Goal: Information Seeking & Learning: Learn about a topic

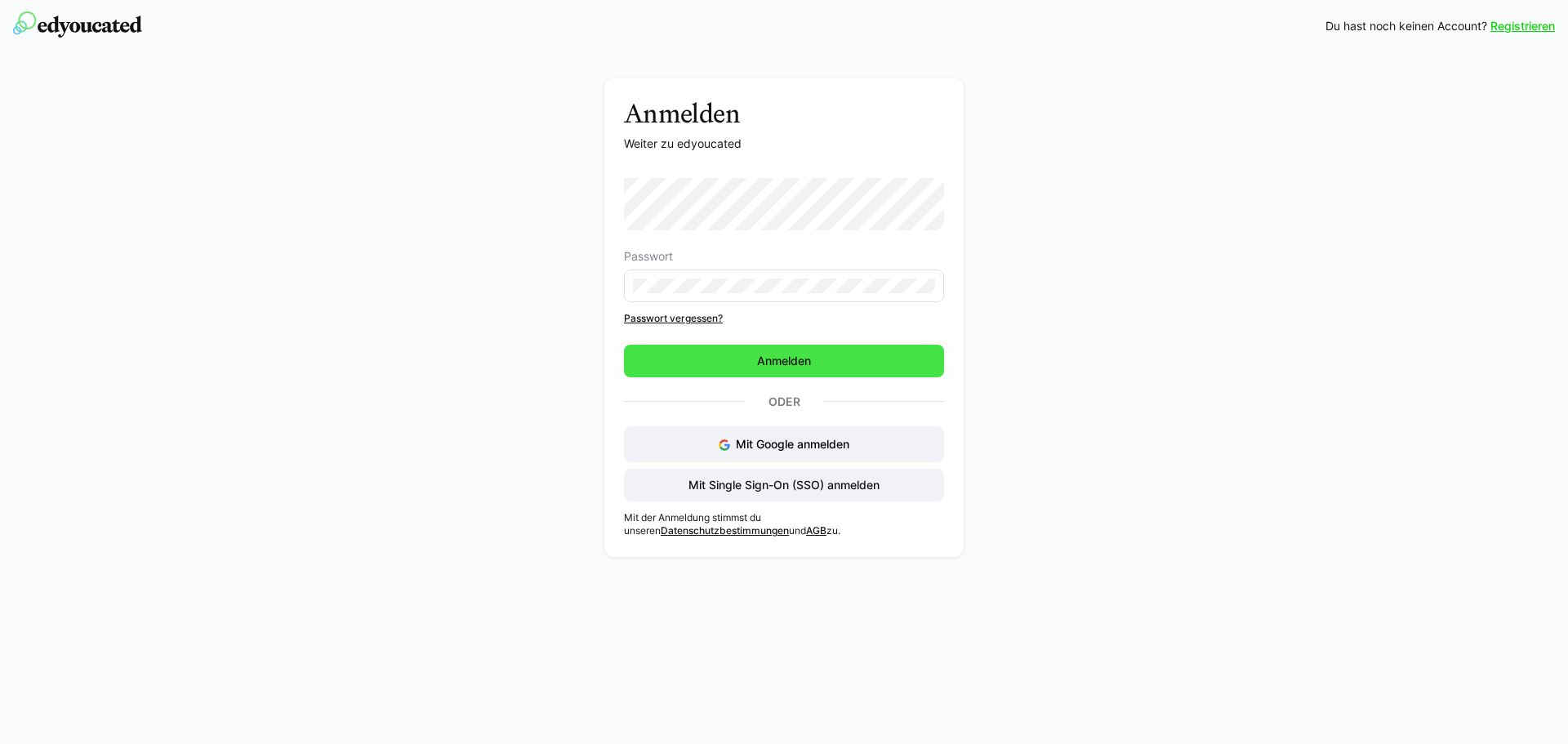
click at [793, 366] on span "Anmelden" at bounding box center [784, 360] width 59 height 16
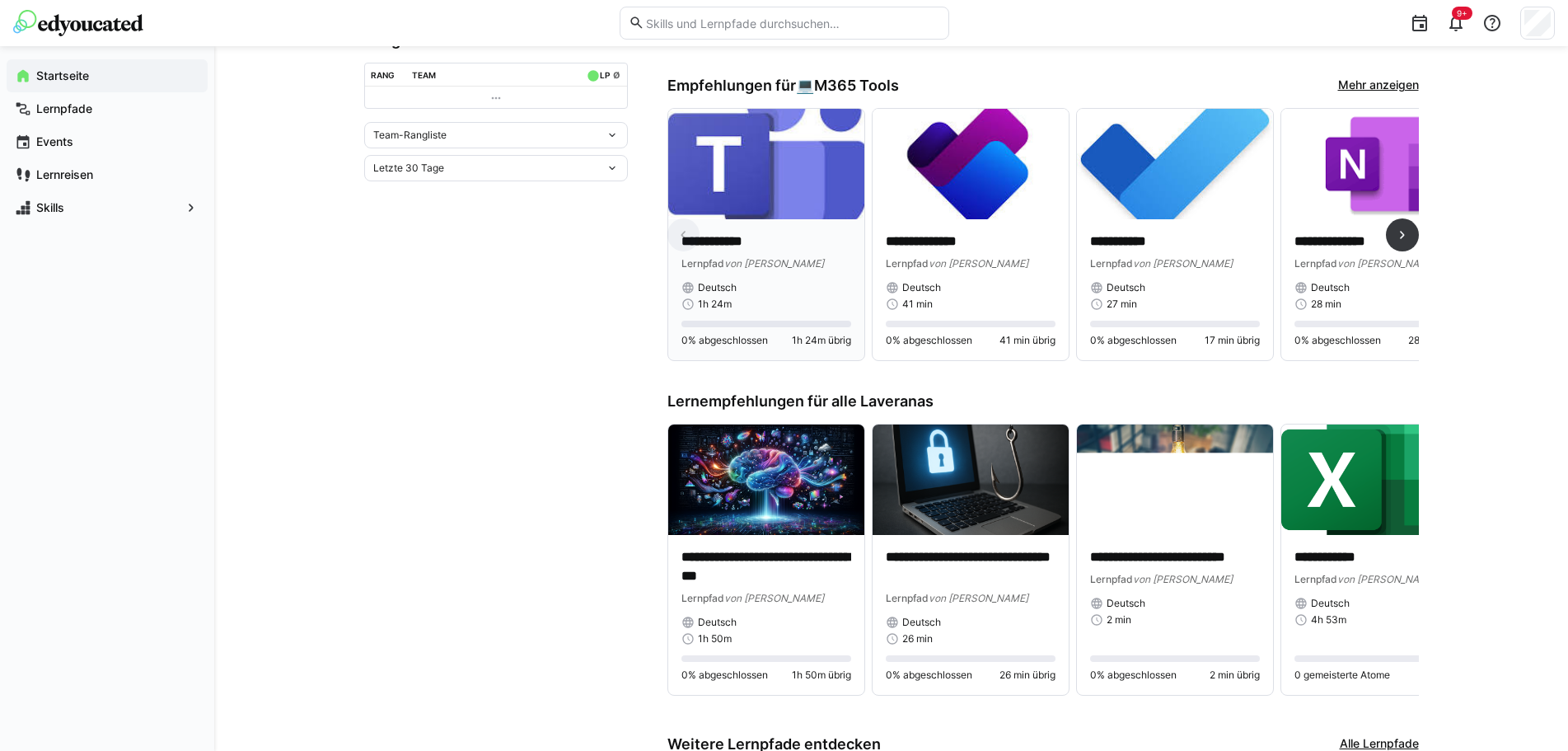
scroll to position [659, 0]
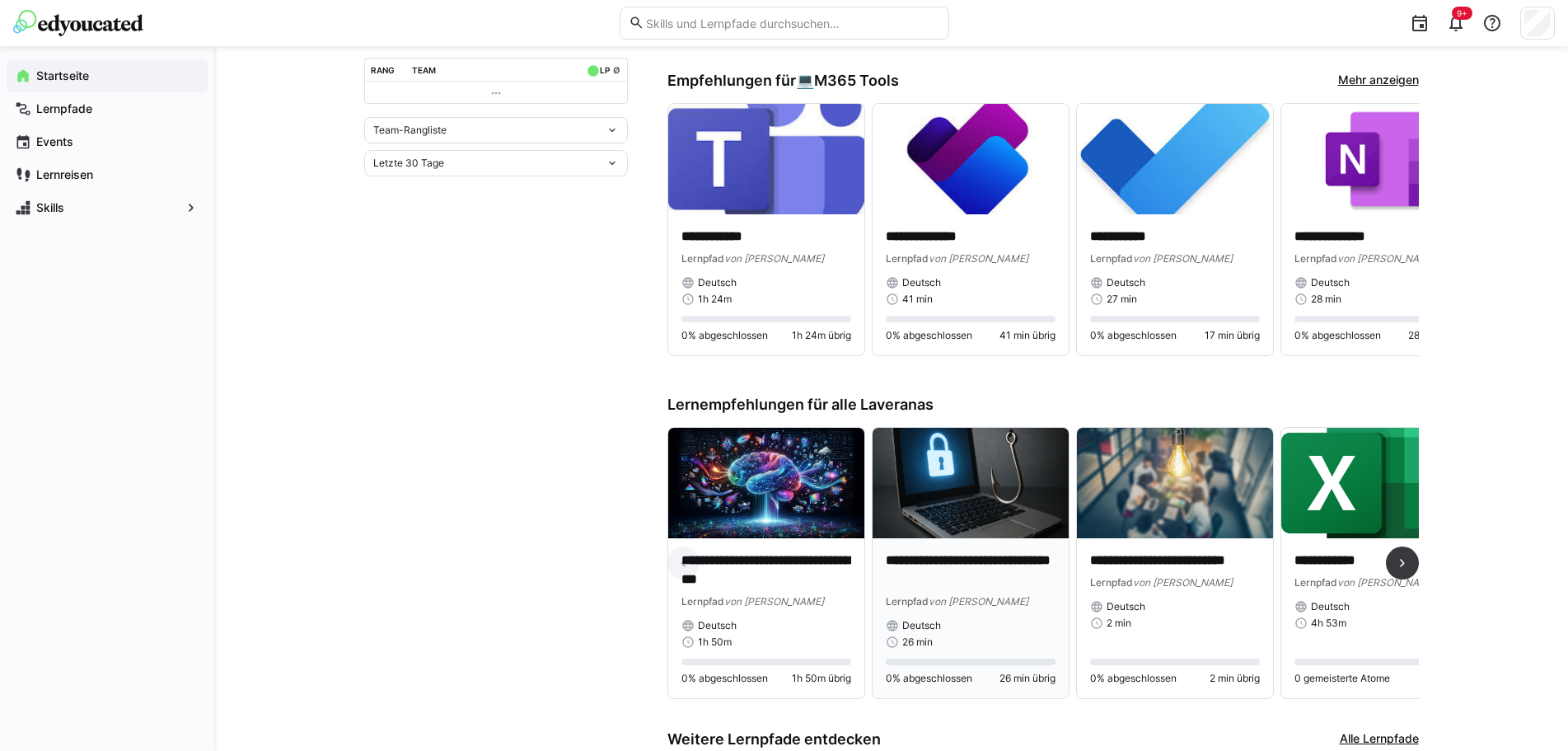
click at [977, 500] on img at bounding box center [969, 482] width 196 height 110
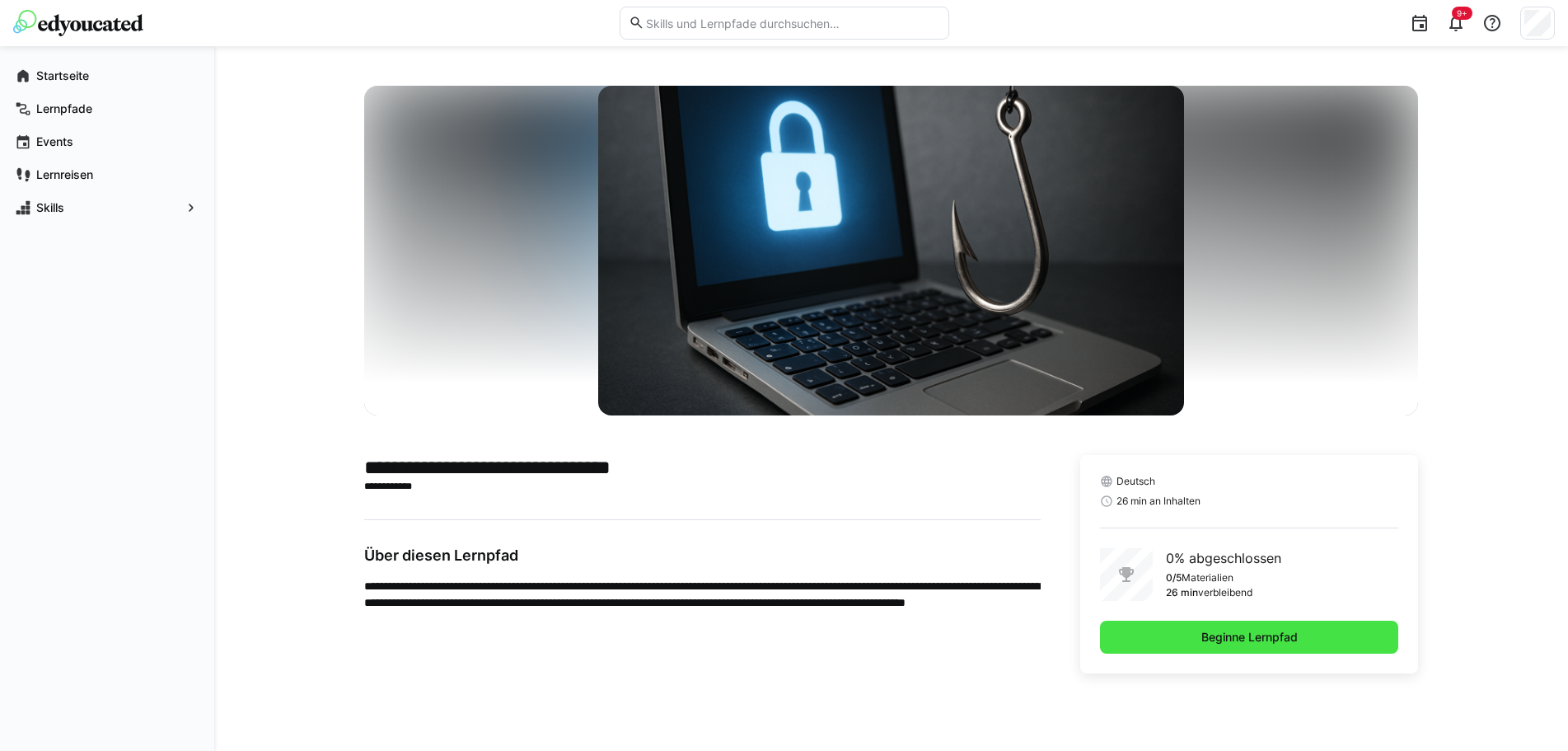
click at [1210, 640] on span "Beginne Lernpfad" at bounding box center [1250, 636] width 101 height 16
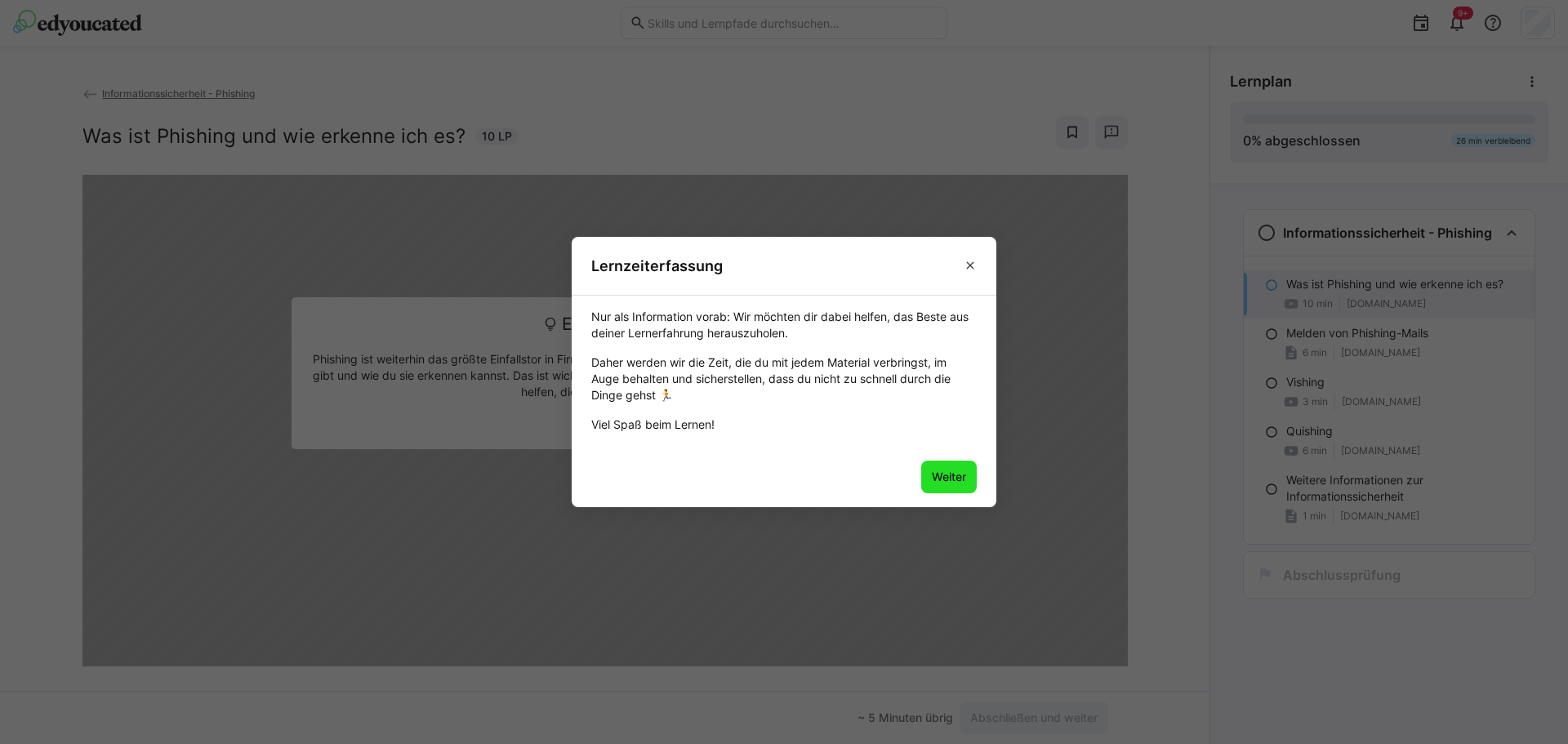
click at [937, 472] on span "Weiter" at bounding box center [949, 477] width 39 height 16
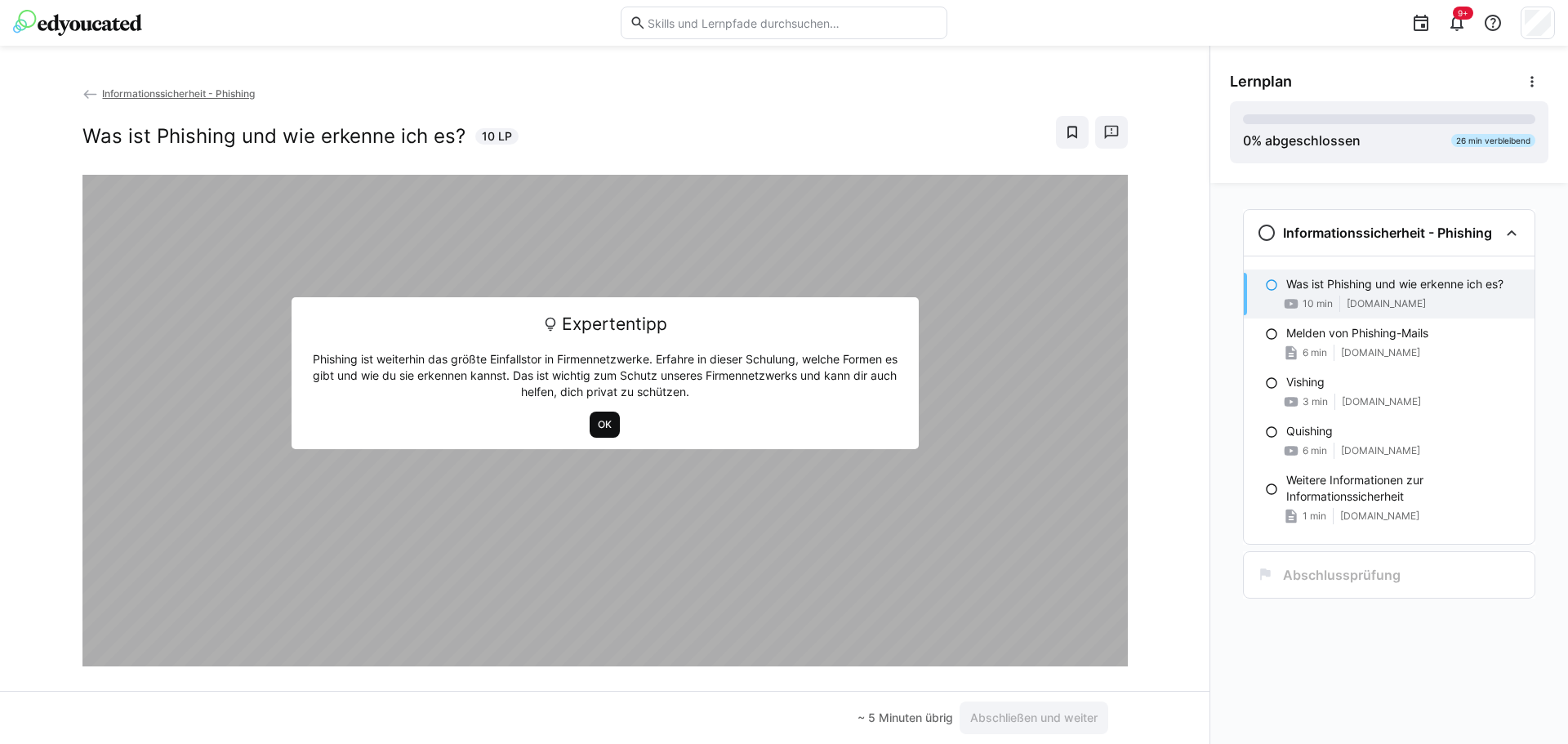
click at [599, 423] on span "OK" at bounding box center [605, 425] width 17 height 13
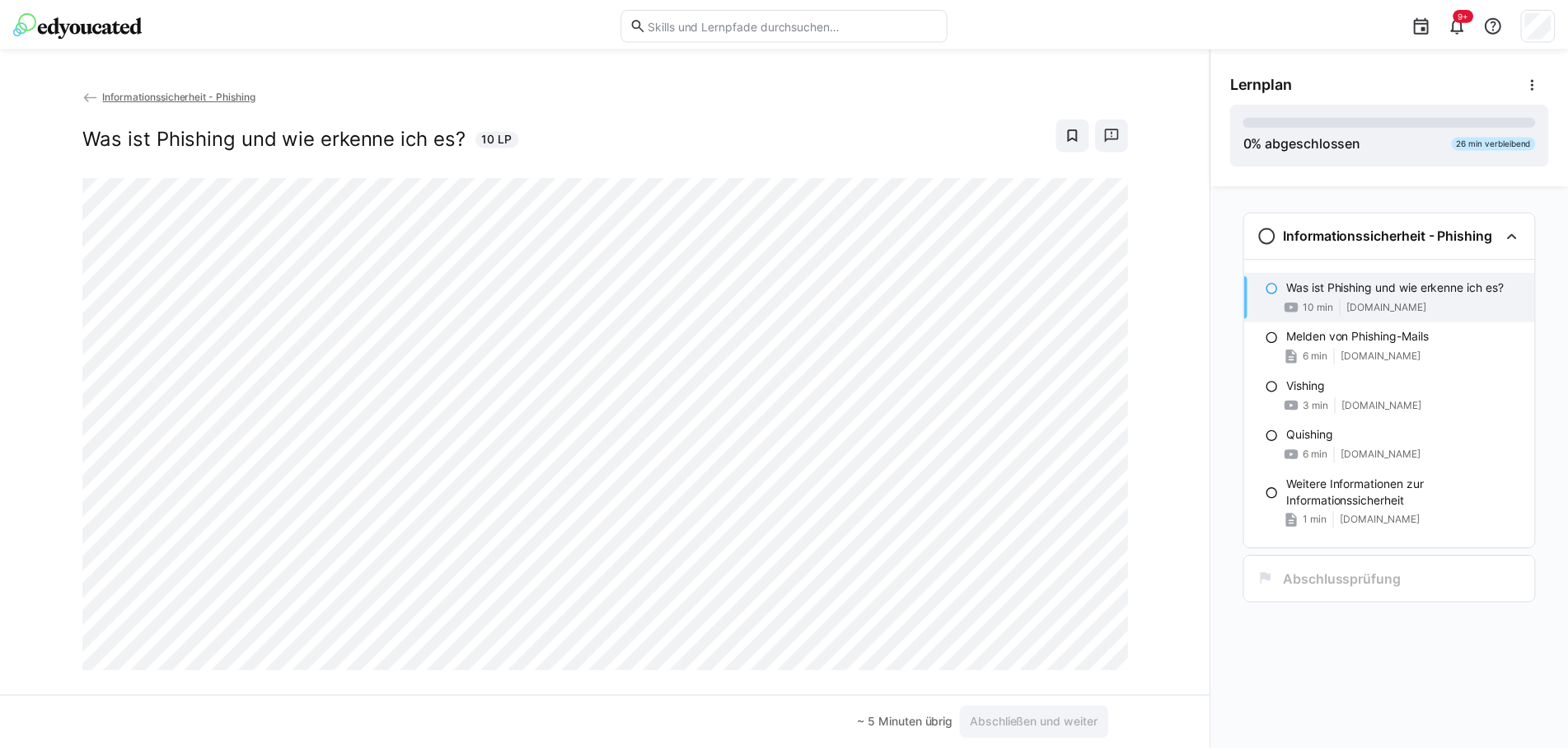
scroll to position [28, 0]
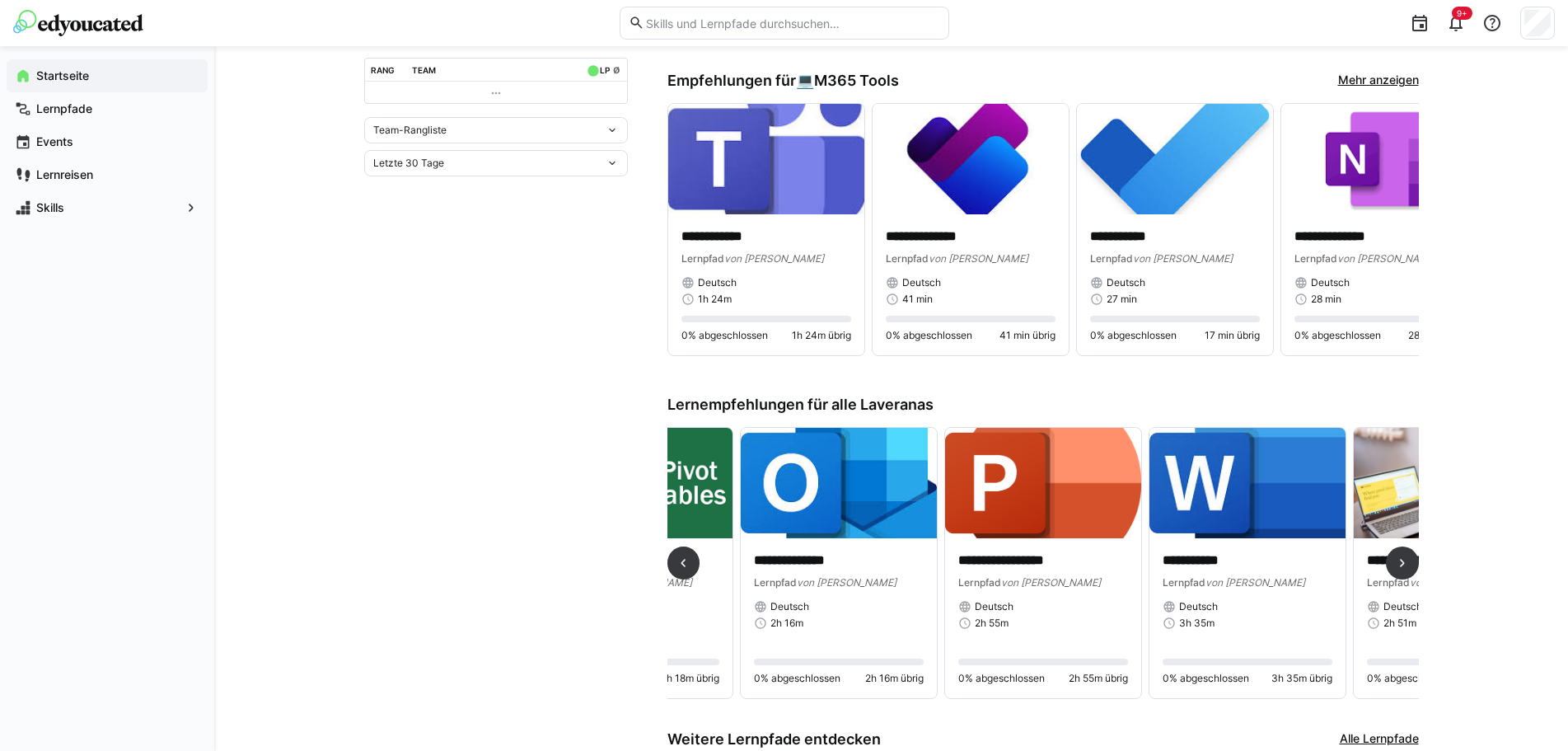
scroll to position [0, 1144]
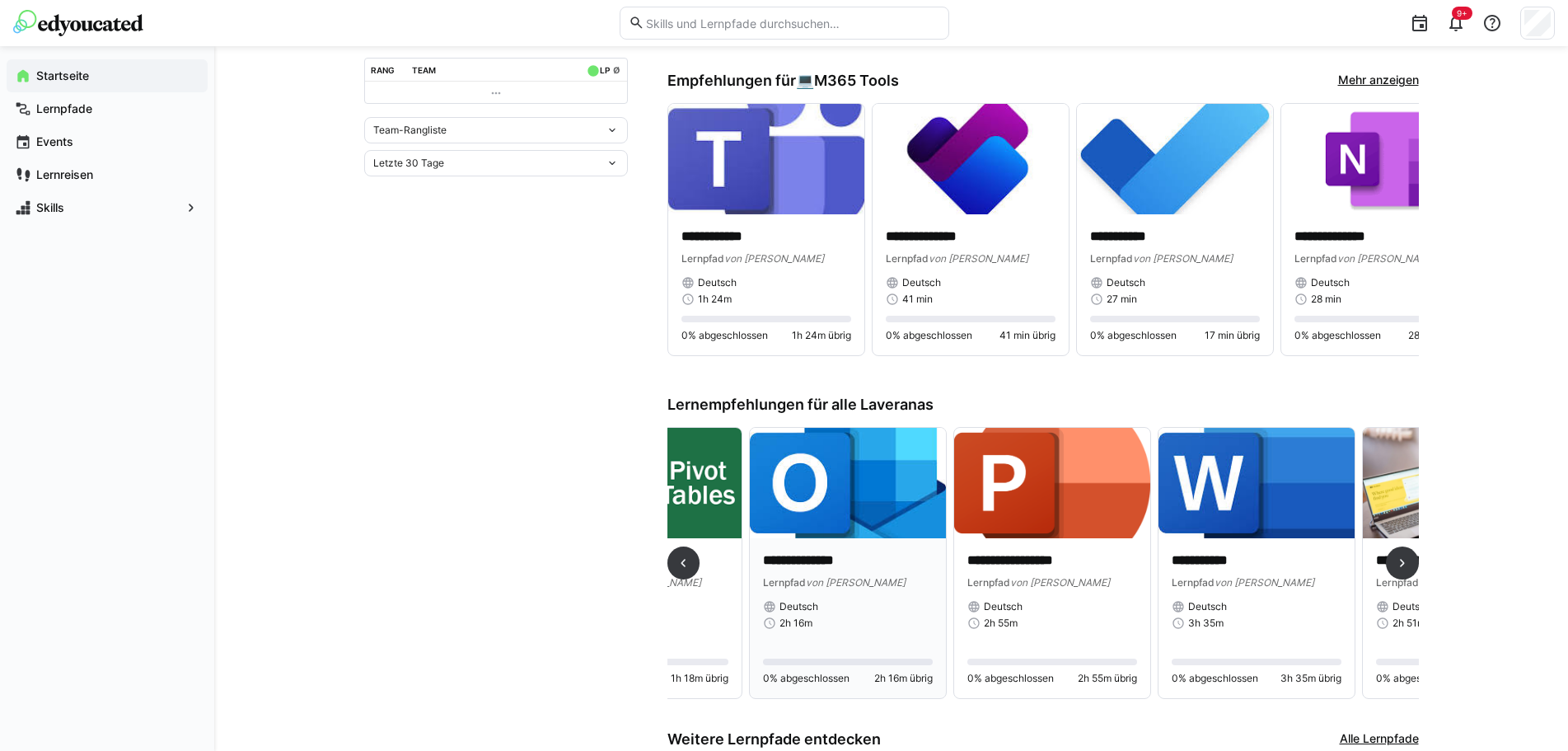
click at [837, 511] on img at bounding box center [847, 482] width 196 height 110
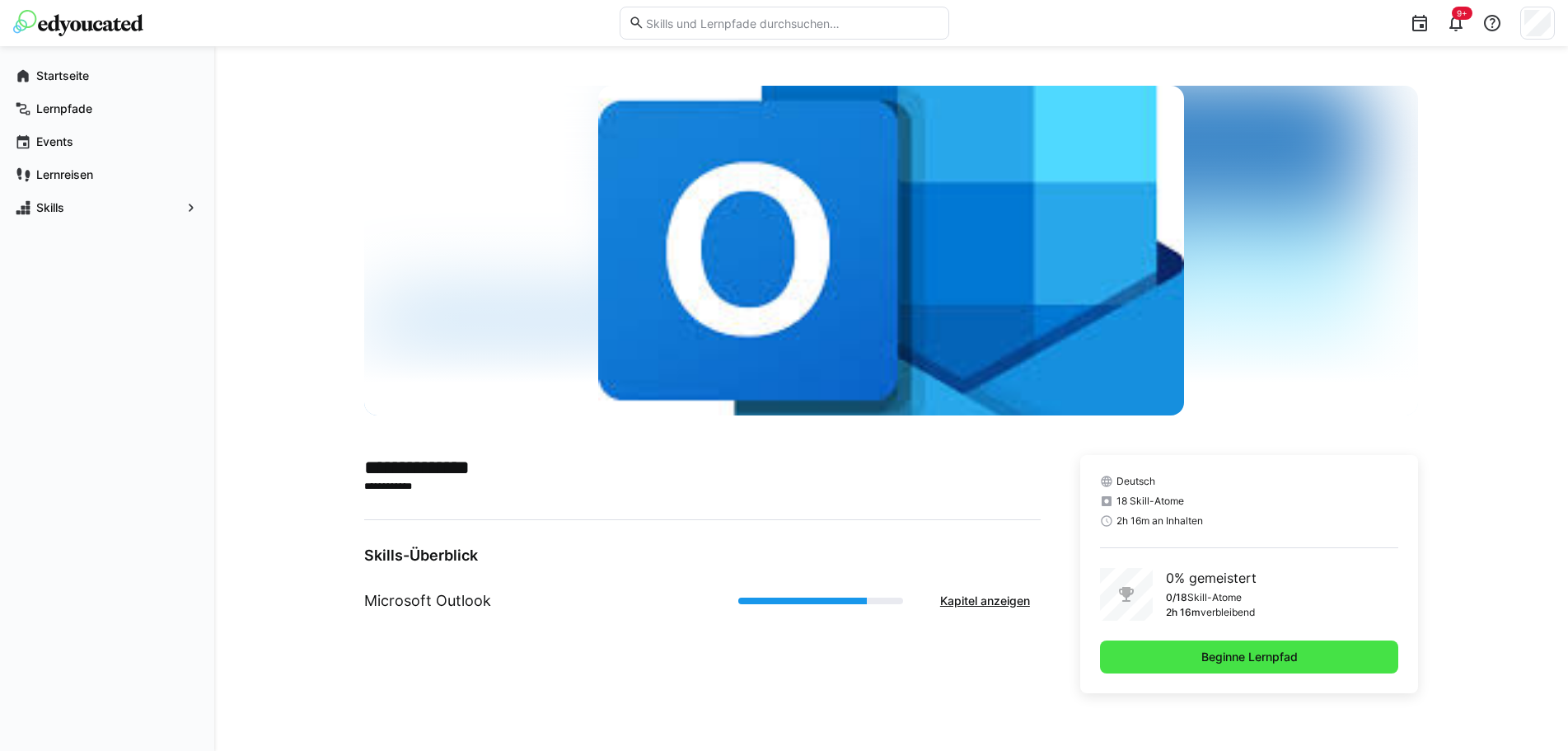
click at [1196, 657] on span "Beginne Lernpfad" at bounding box center [1249, 656] width 299 height 33
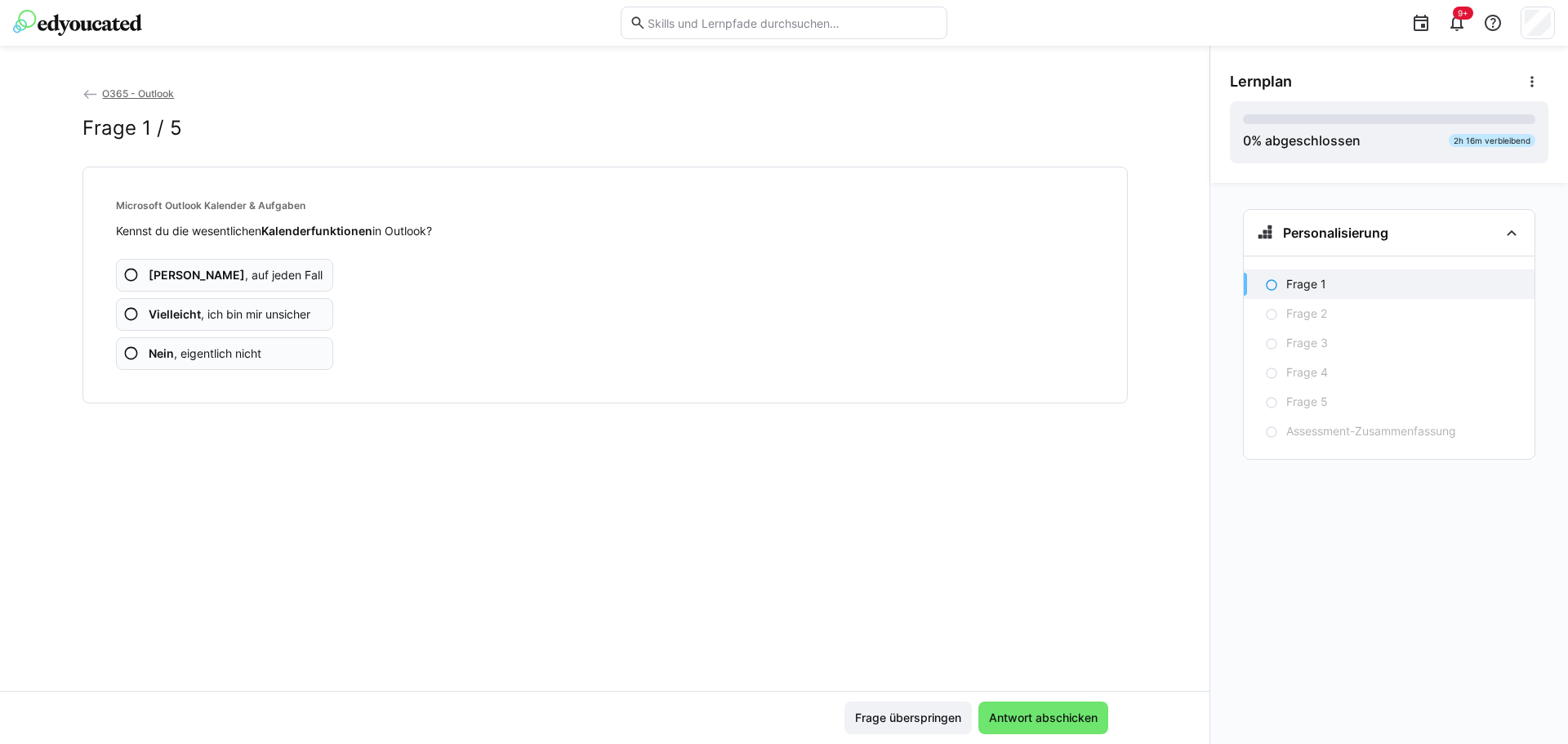
click at [132, 275] on eds-icon at bounding box center [131, 275] width 16 height 16
click at [130, 277] on eds-icon at bounding box center [131, 275] width 16 height 16
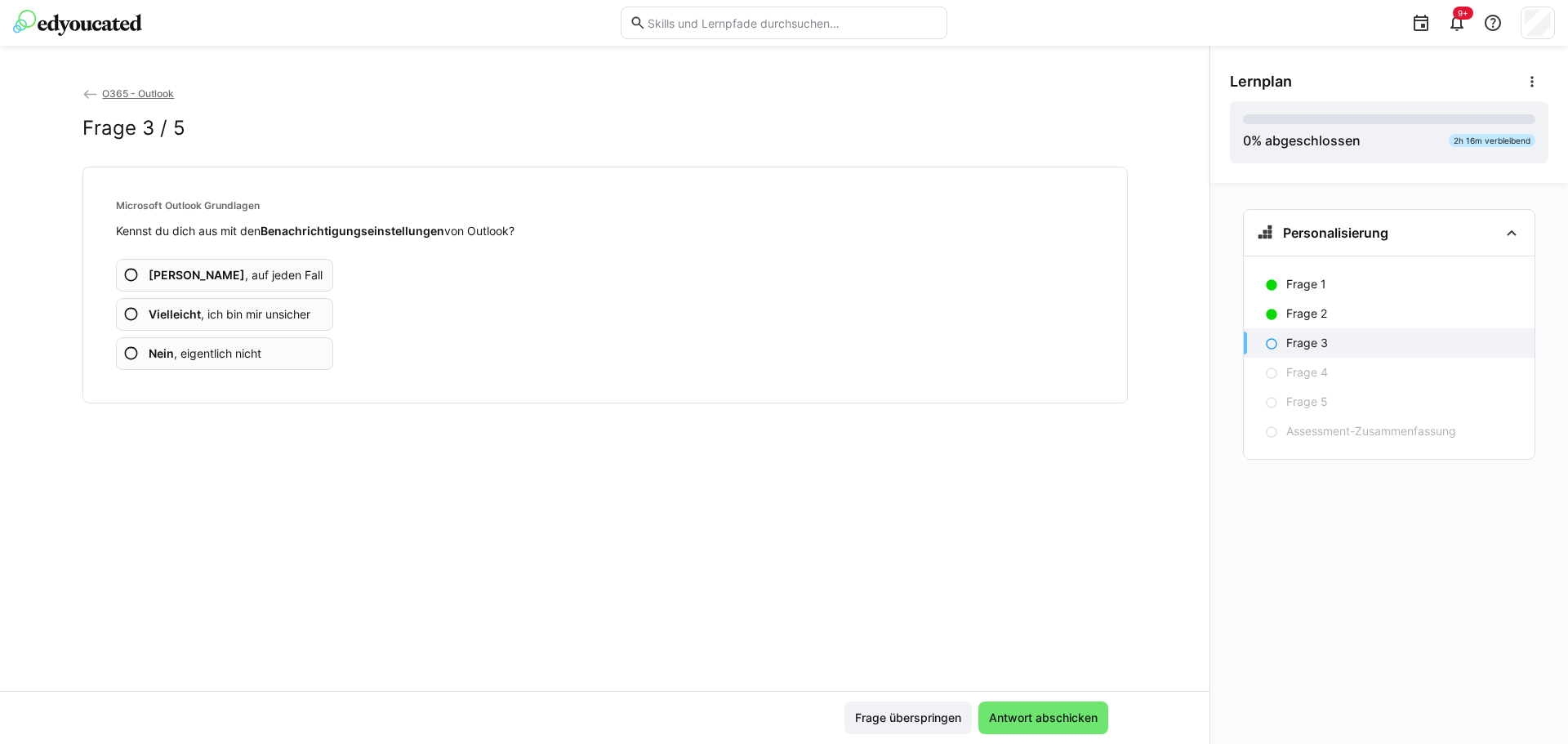
click at [132, 317] on eds-icon at bounding box center [131, 314] width 16 height 16
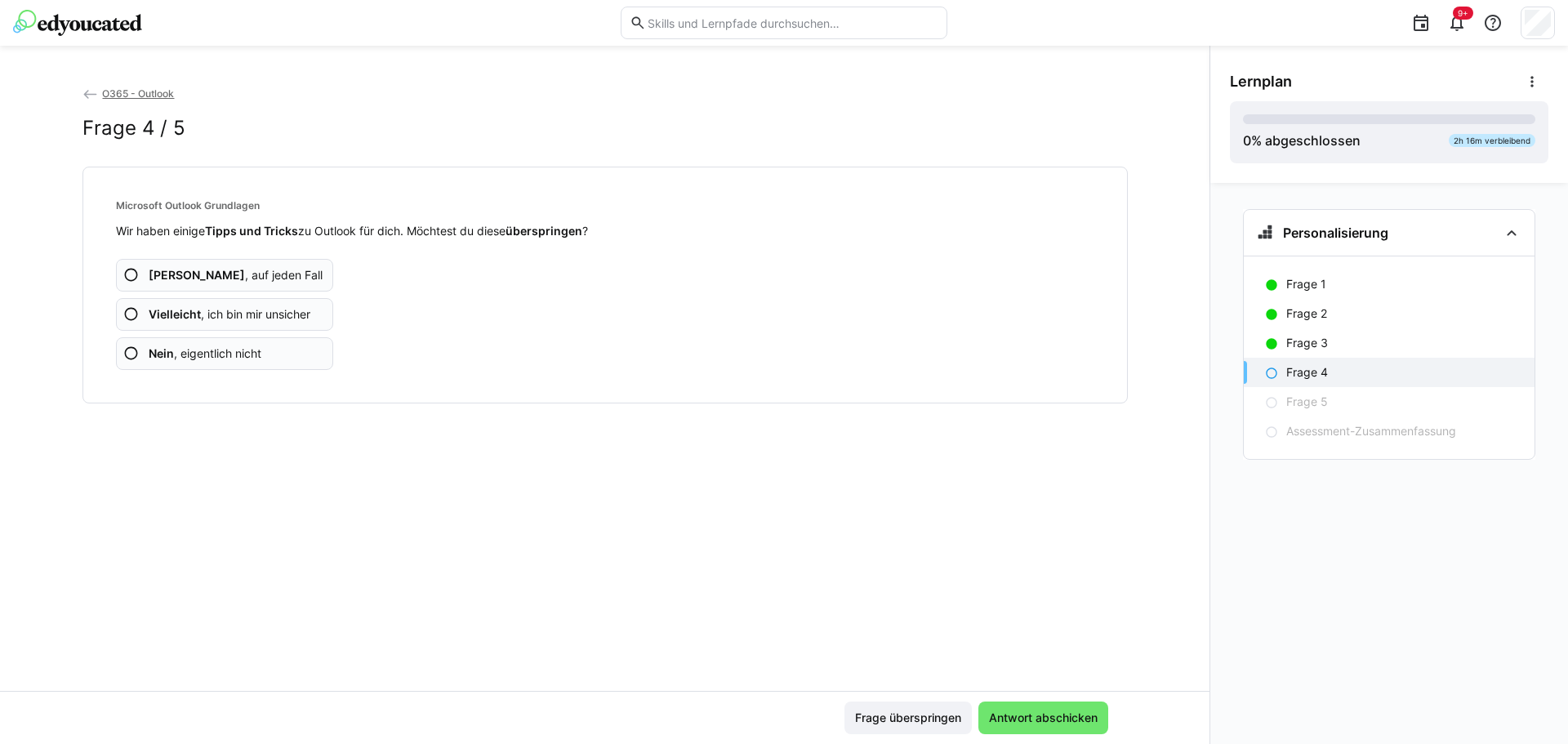
click at [130, 353] on eds-icon at bounding box center [131, 353] width 16 height 16
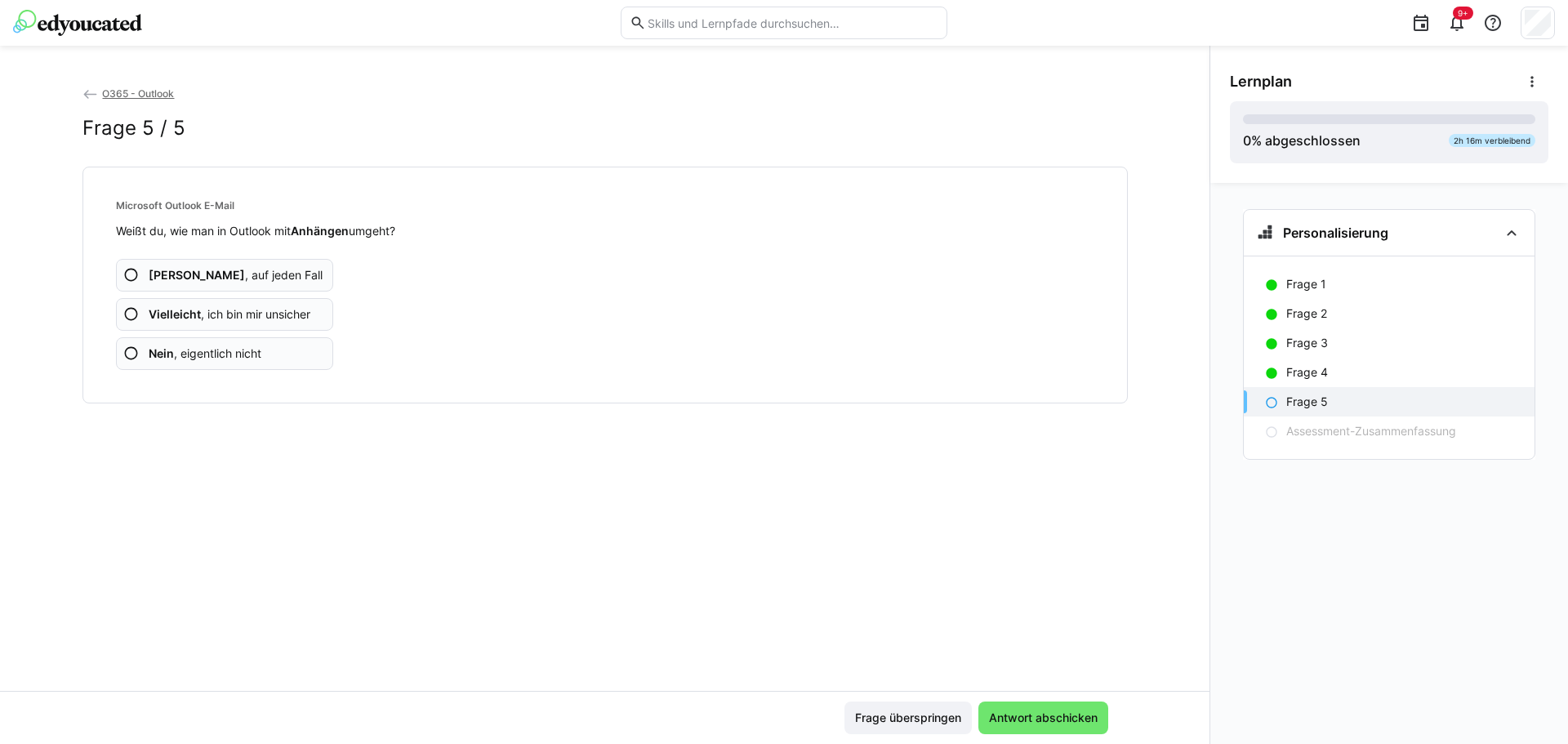
click at [126, 311] on eds-icon at bounding box center [131, 314] width 16 height 16
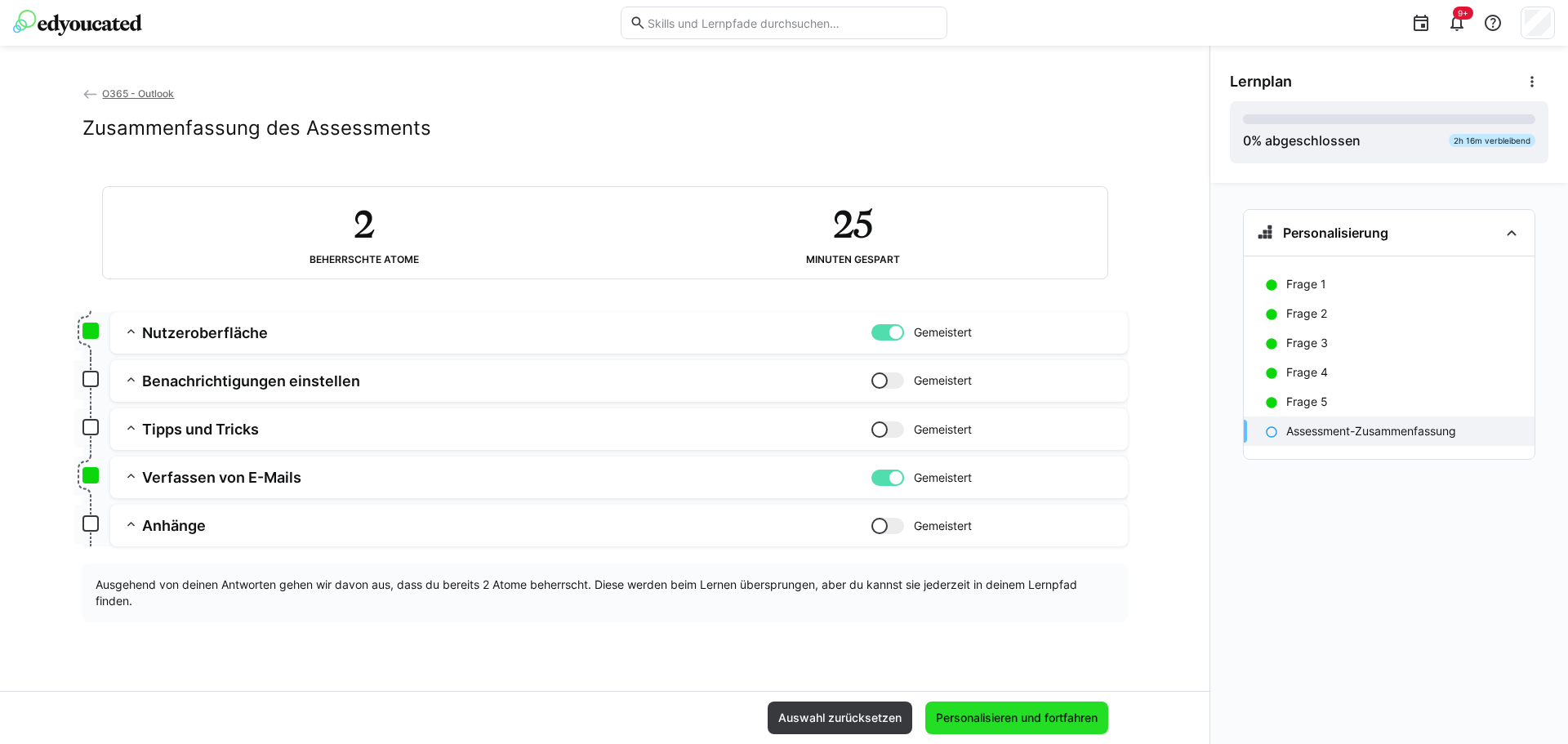
click at [1007, 715] on span "Personalisieren und fortfahren" at bounding box center [1017, 717] width 167 height 16
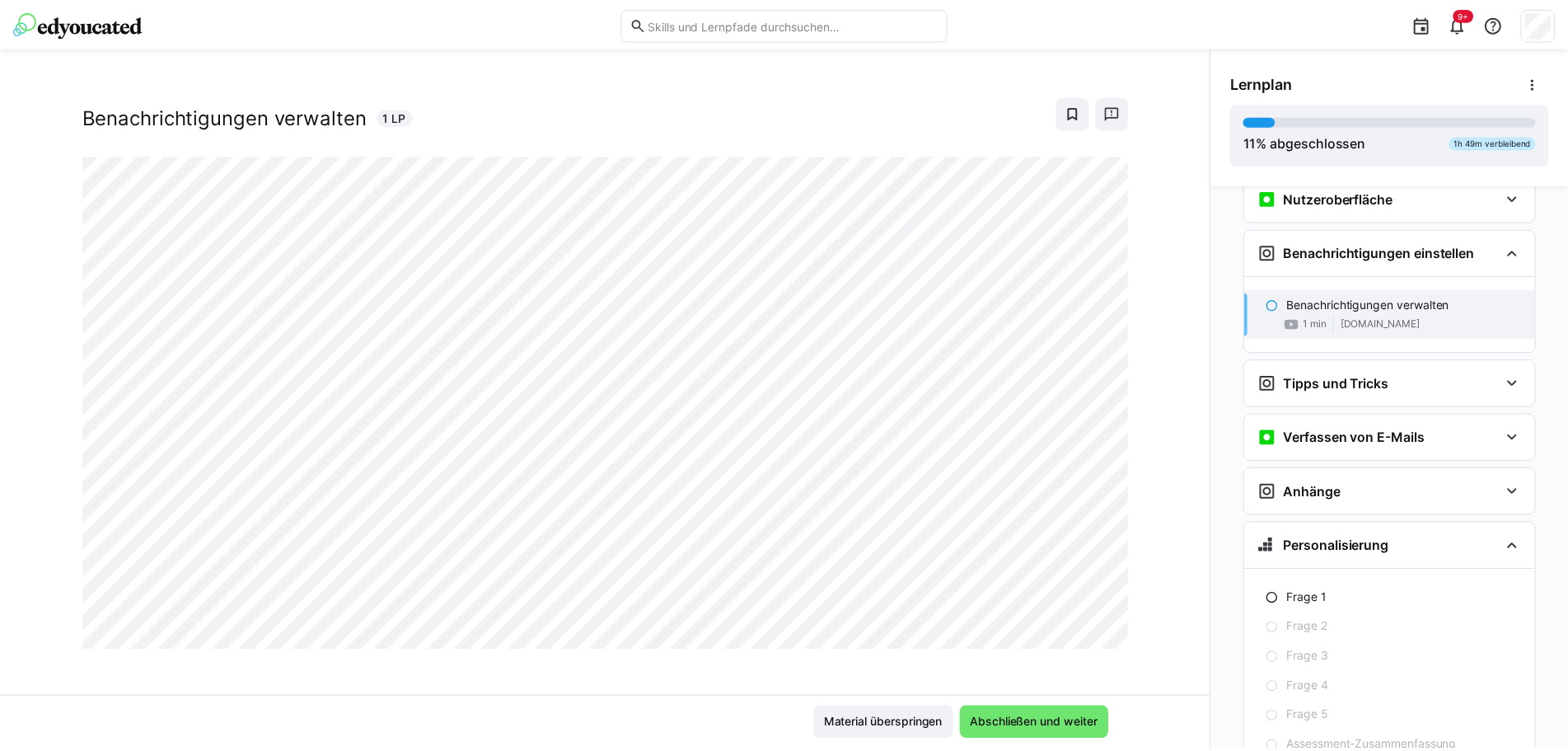
scroll to position [28, 0]
